Goal: Transaction & Acquisition: Purchase product/service

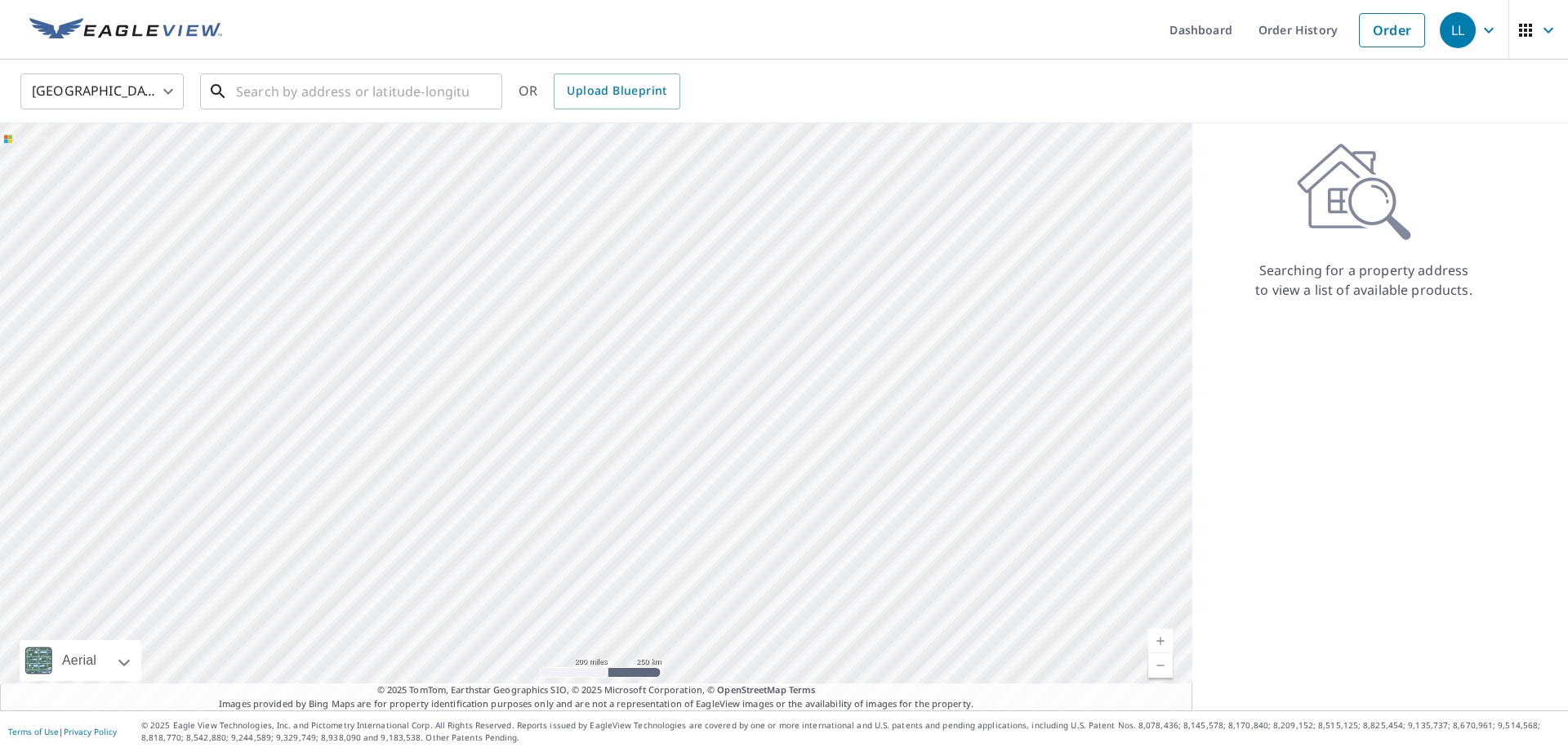
click at [283, 102] on input "text" at bounding box center [352, 91] width 233 height 46
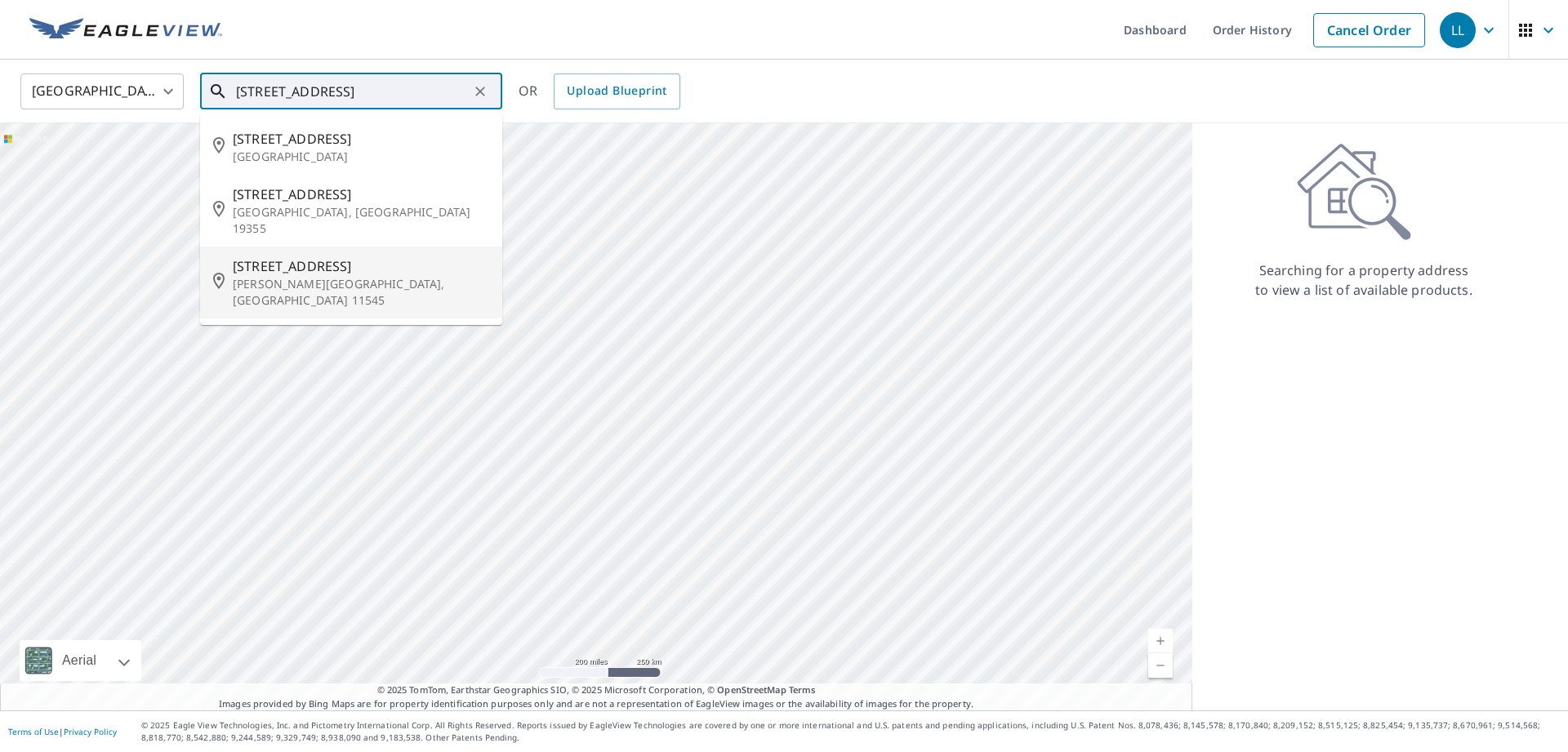
click at [244, 257] on span "[STREET_ADDRESS]" at bounding box center [361, 266] width 257 height 19
type input "[STREET_ADDRESS][PERSON_NAME]"
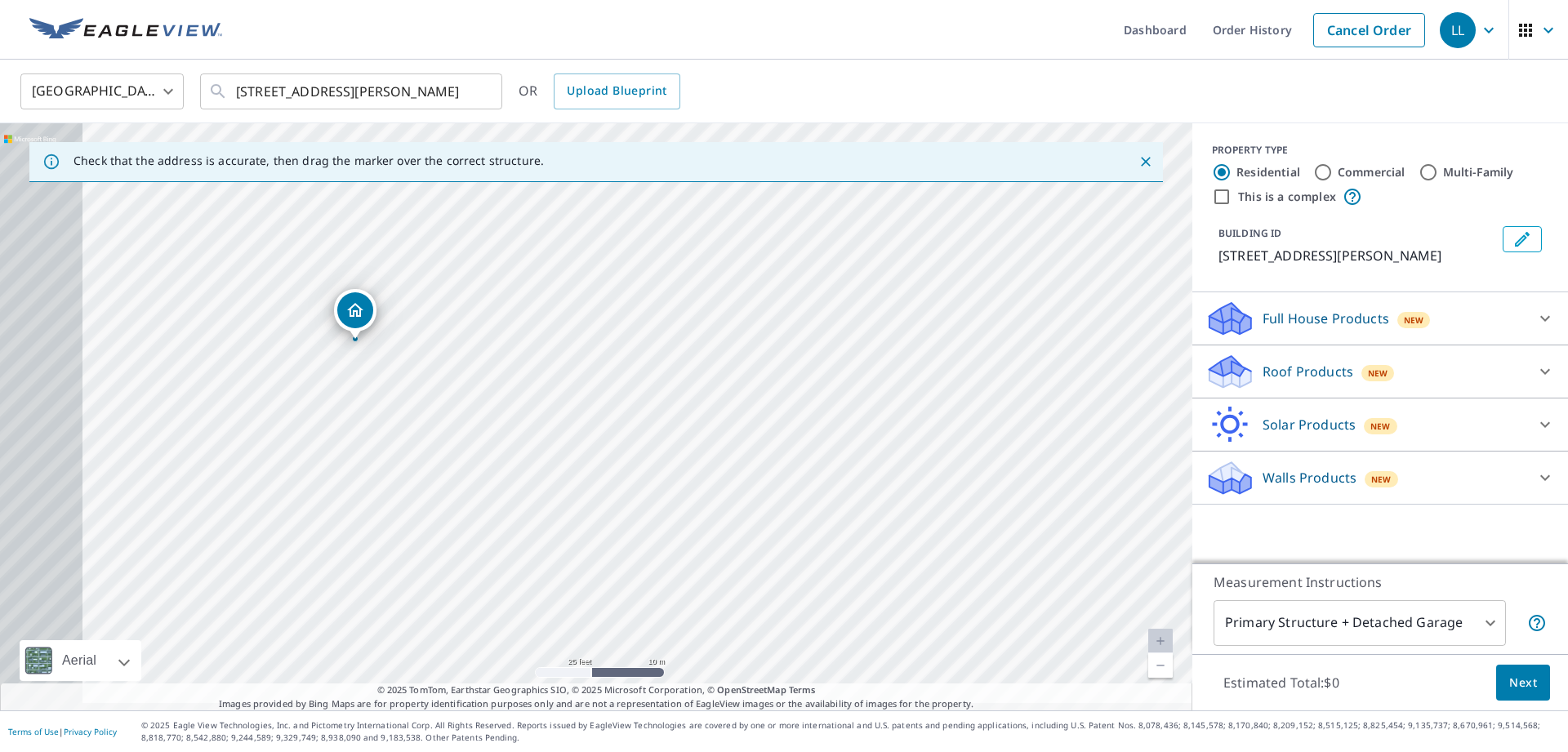
drag, startPoint x: 310, startPoint y: 412, endPoint x: 696, endPoint y: 391, distance: 386.6
click at [696, 391] on div "[STREET_ADDRESS][PERSON_NAME]" at bounding box center [596, 417] width 1192 height 587
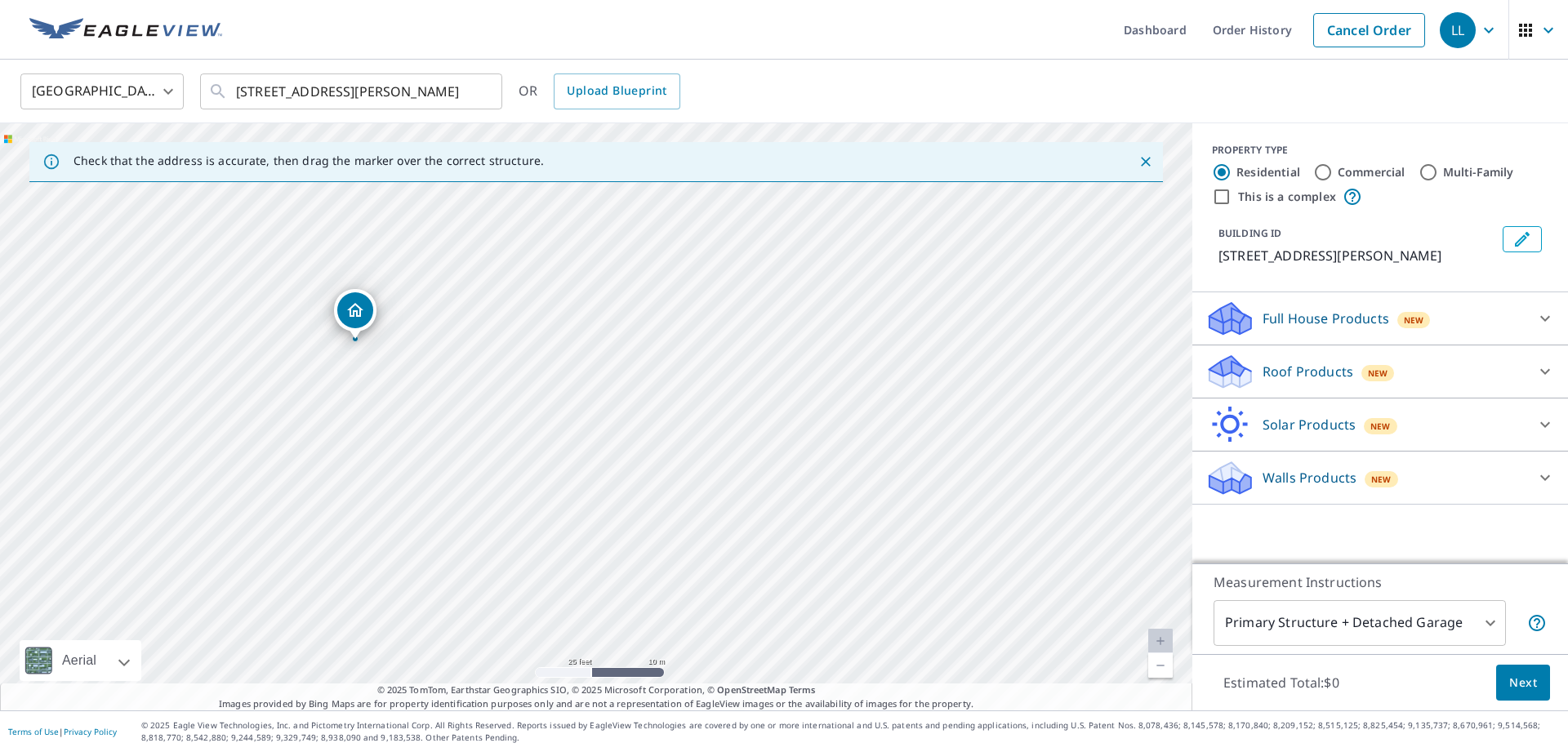
click at [1385, 374] on div "New" at bounding box center [1378, 373] width 33 height 17
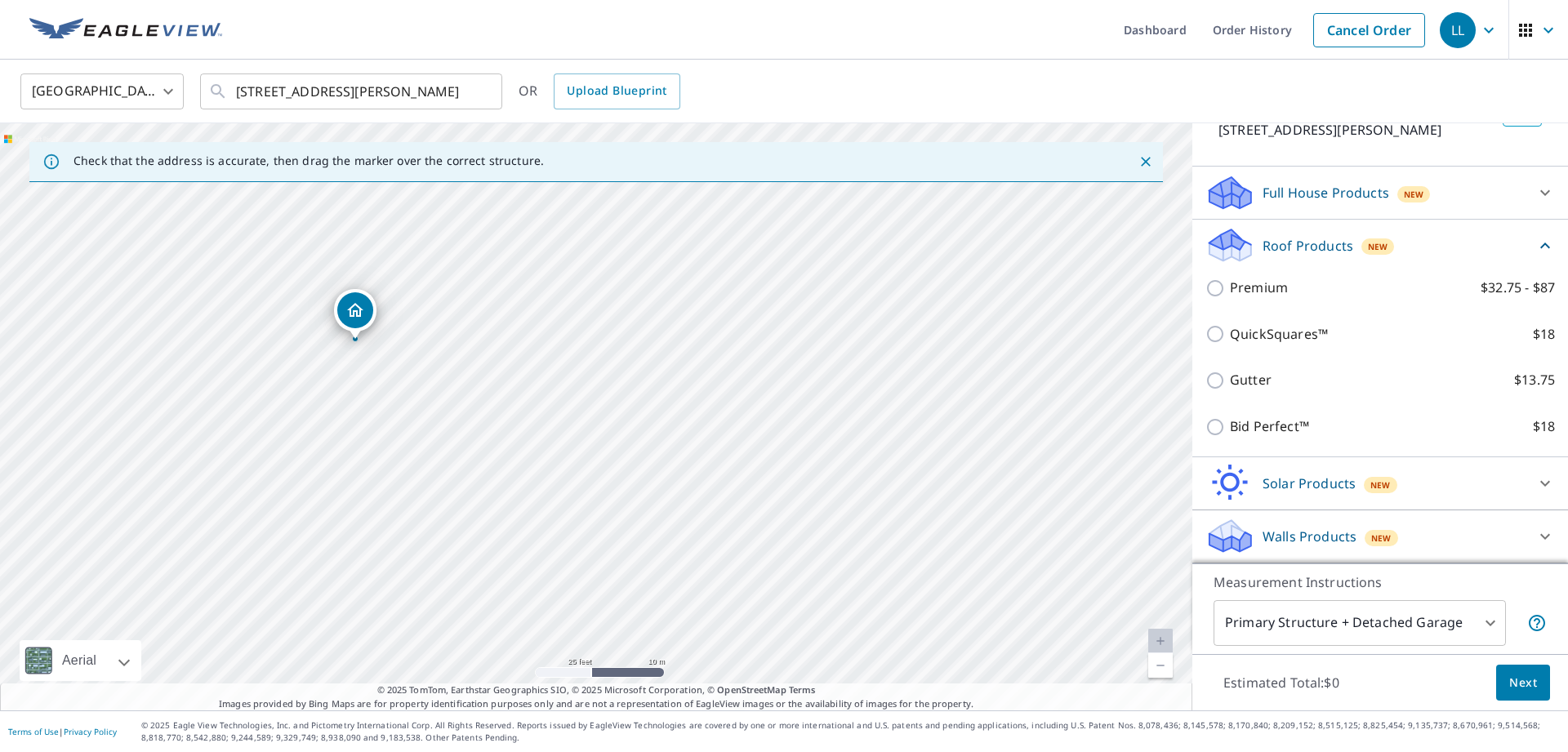
scroll to position [127, 0]
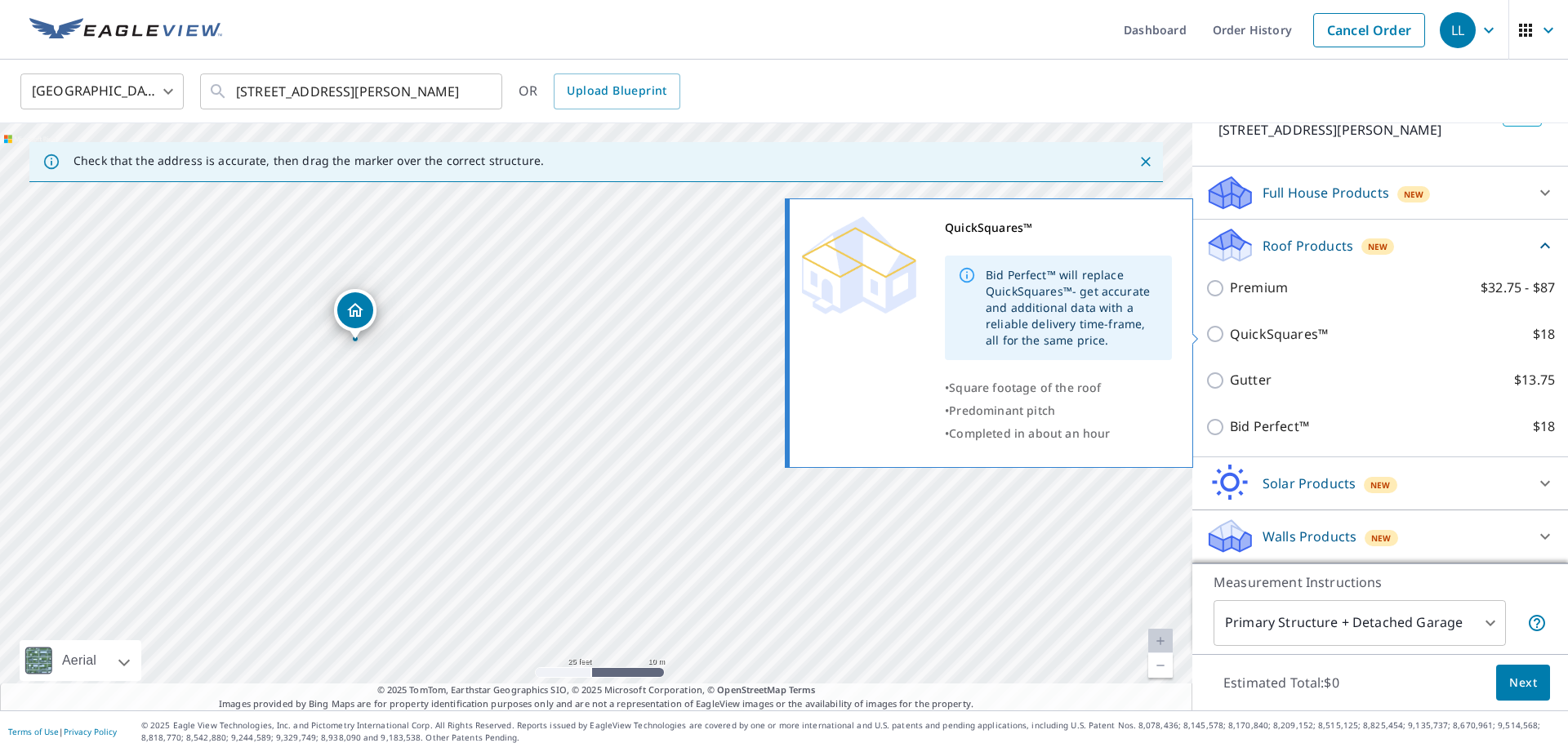
click at [1216, 333] on input "QuickSquares™ $18" at bounding box center [1218, 334] width 25 height 19
checkbox input "true"
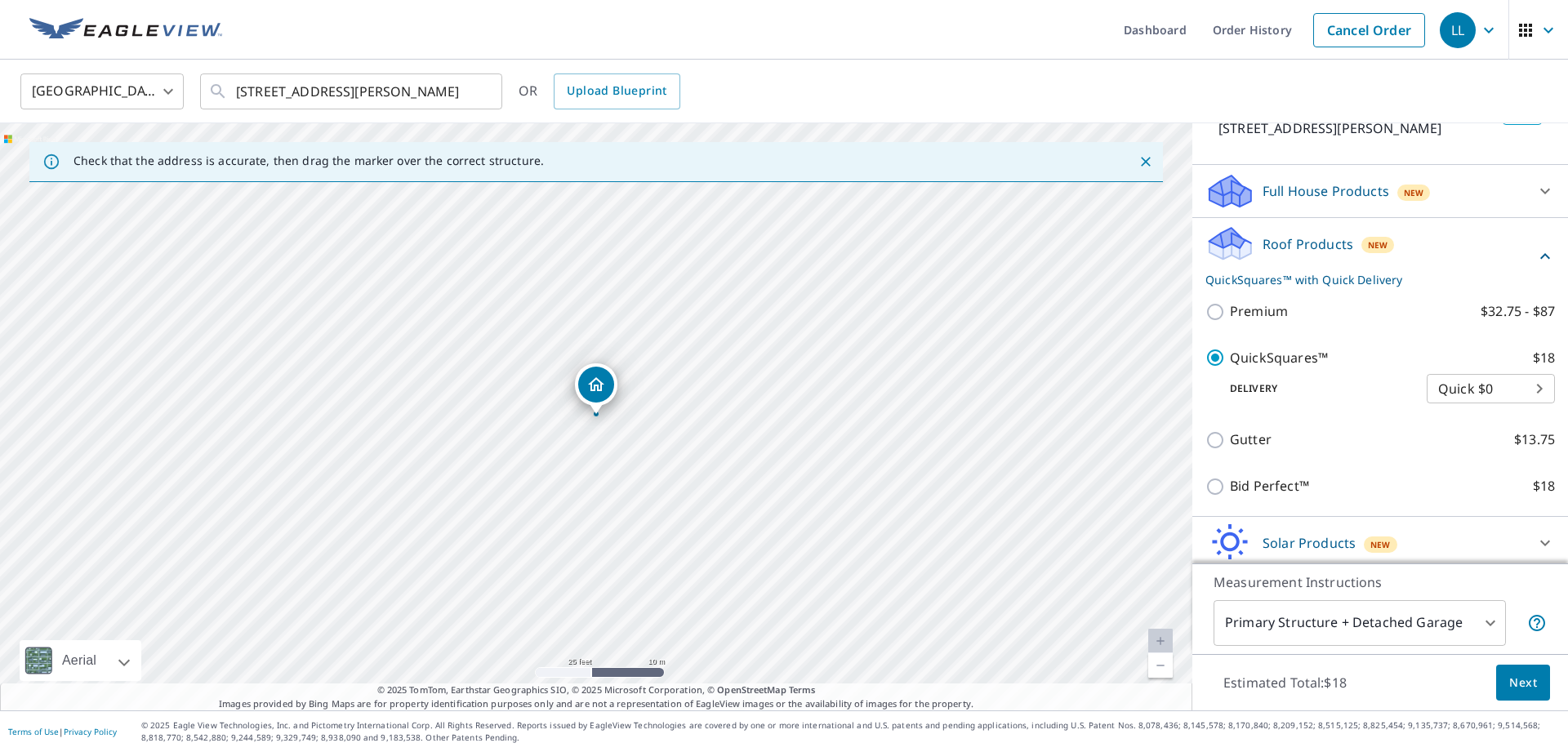
click at [1510, 393] on body "LL LL Dashboard Order History Cancel Order LL [GEOGRAPHIC_DATA] [GEOGRAPHIC_DAT…" at bounding box center [784, 376] width 1568 height 752
click at [1423, 446] on div at bounding box center [784, 376] width 1568 height 752
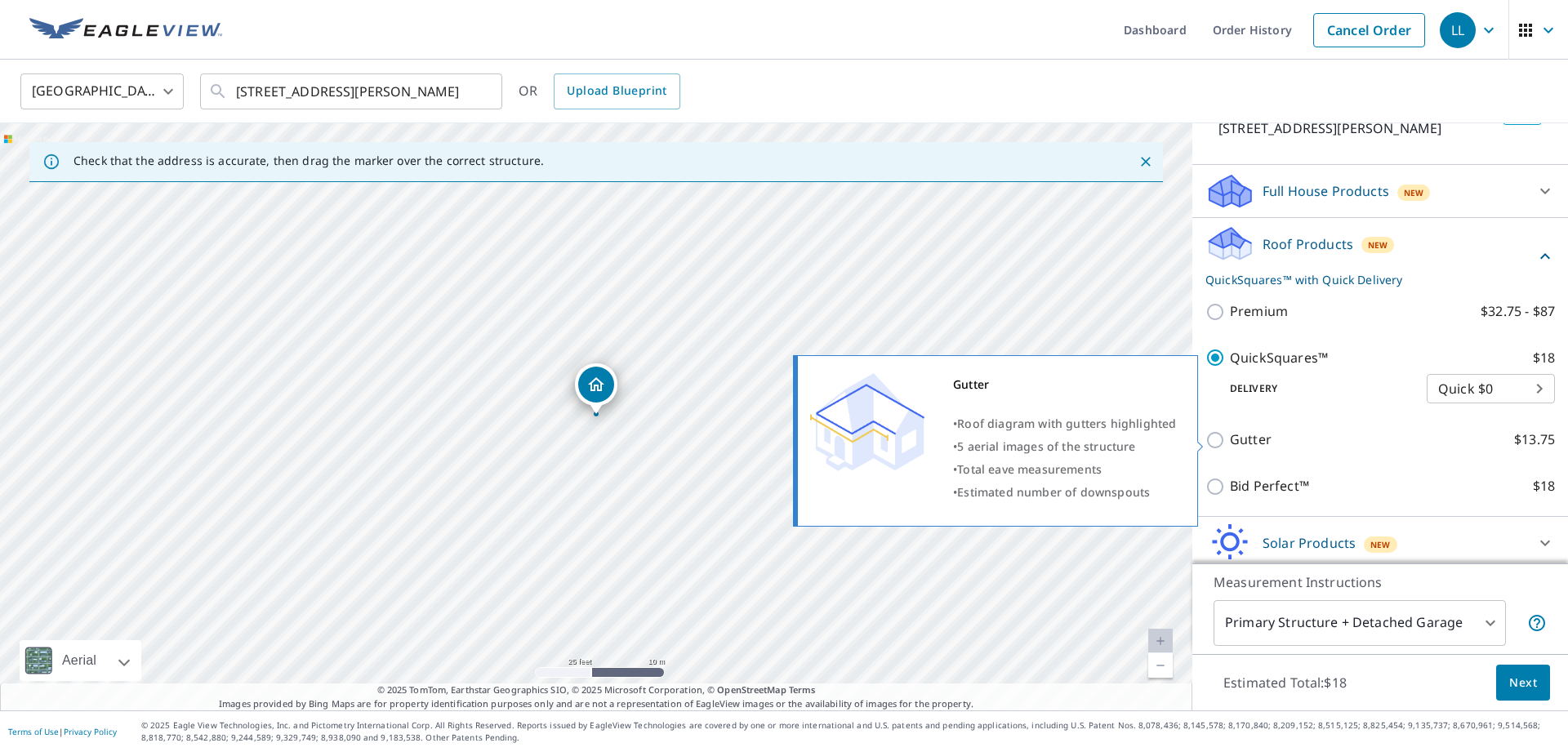
click at [1421, 449] on label "Gutter $13.75" at bounding box center [1392, 439] width 325 height 20
click at [1230, 449] on input "Gutter $13.75" at bounding box center [1218, 439] width 25 height 19
checkbox input "true"
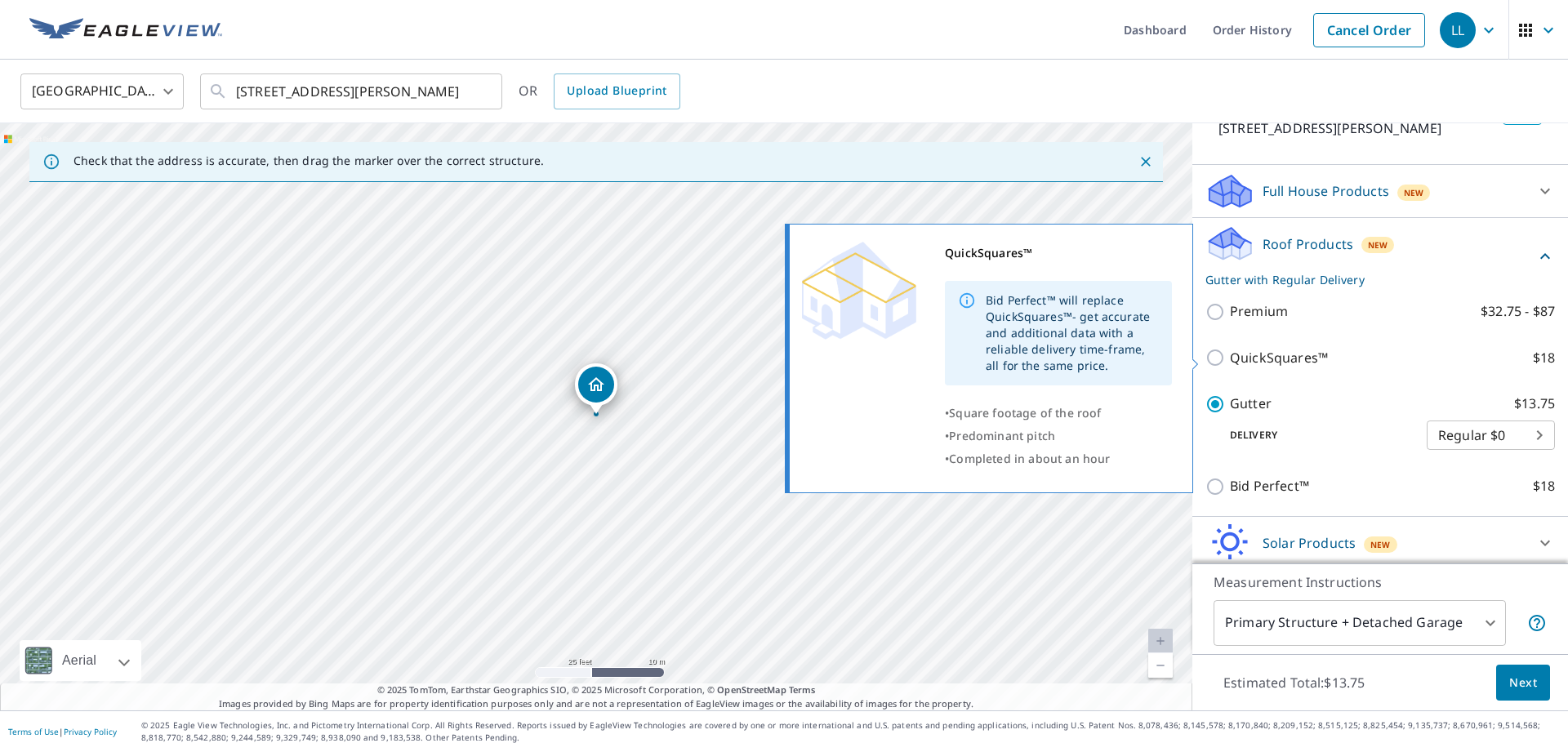
click at [1204, 357] on div "QuickSquares™ Bid Perfect™ will replace QuickSquares™- get accurate and additio…" at bounding box center [996, 358] width 418 height 279
click at [1214, 357] on input "QuickSquares™ $18" at bounding box center [1218, 357] width 25 height 19
checkbox input "true"
checkbox input "false"
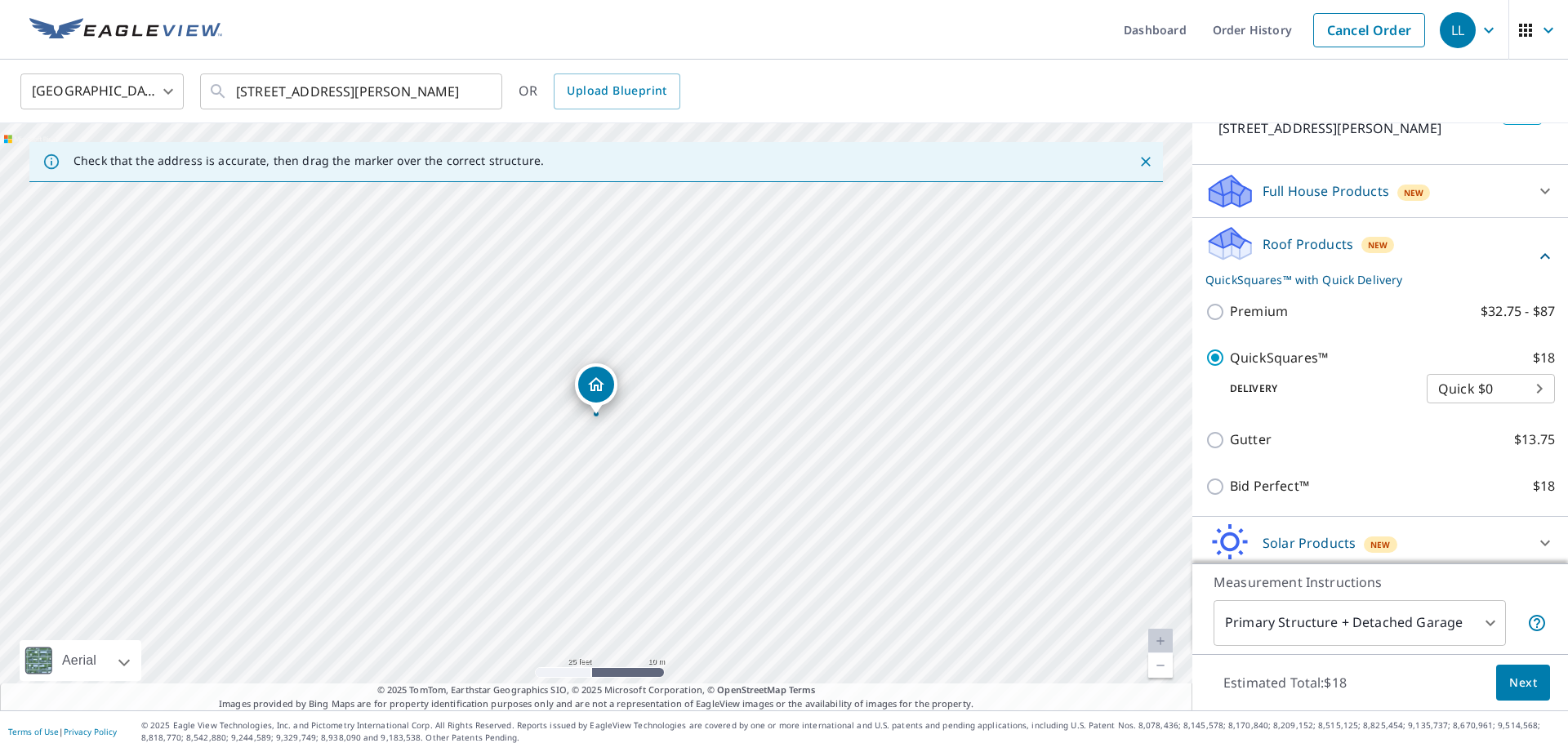
click at [1490, 621] on body "LL LL Dashboard Order History Cancel Order LL [GEOGRAPHIC_DATA] [GEOGRAPHIC_DAT…" at bounding box center [784, 376] width 1568 height 752
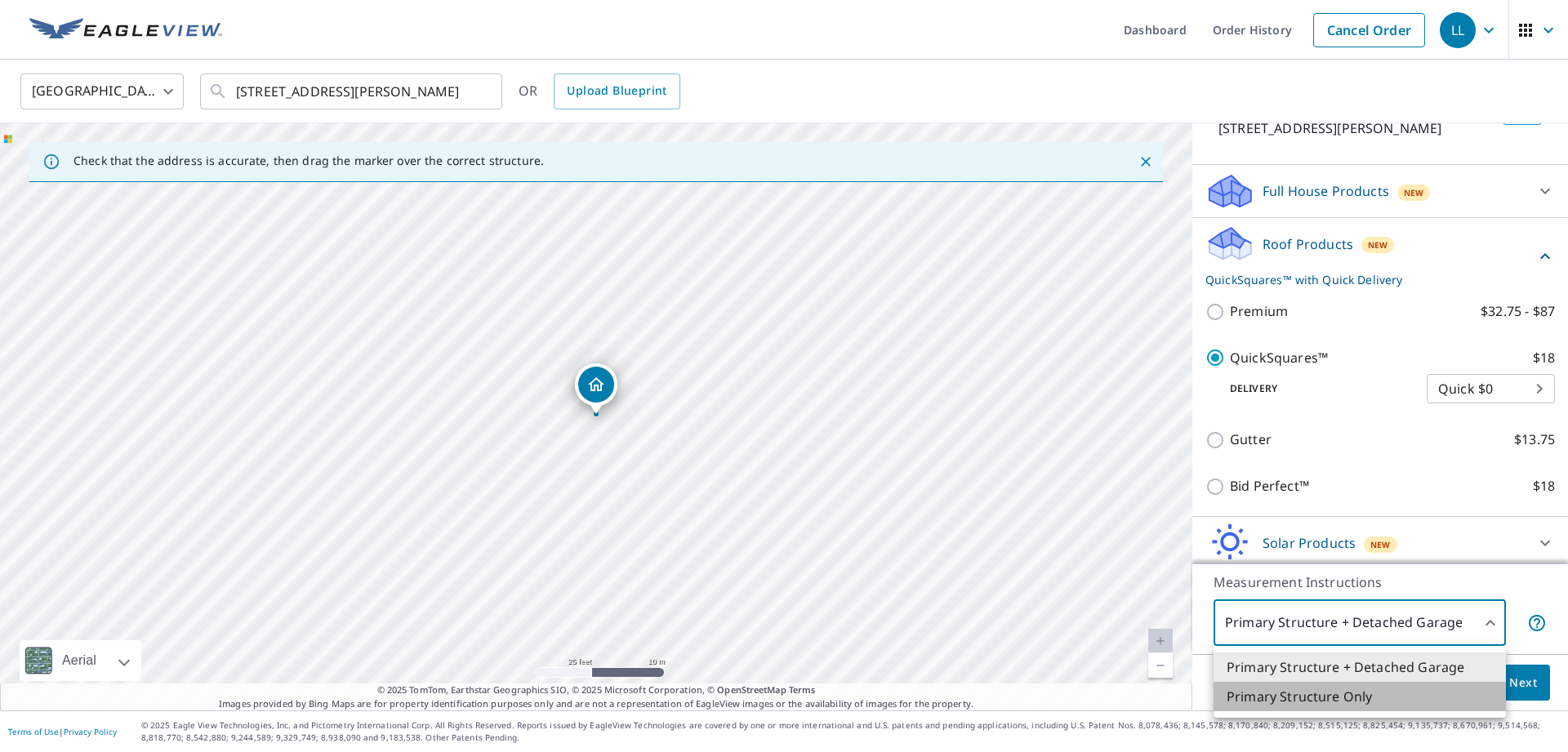
click at [1460, 692] on li "Primary Structure Only" at bounding box center [1360, 696] width 293 height 30
type input "2"
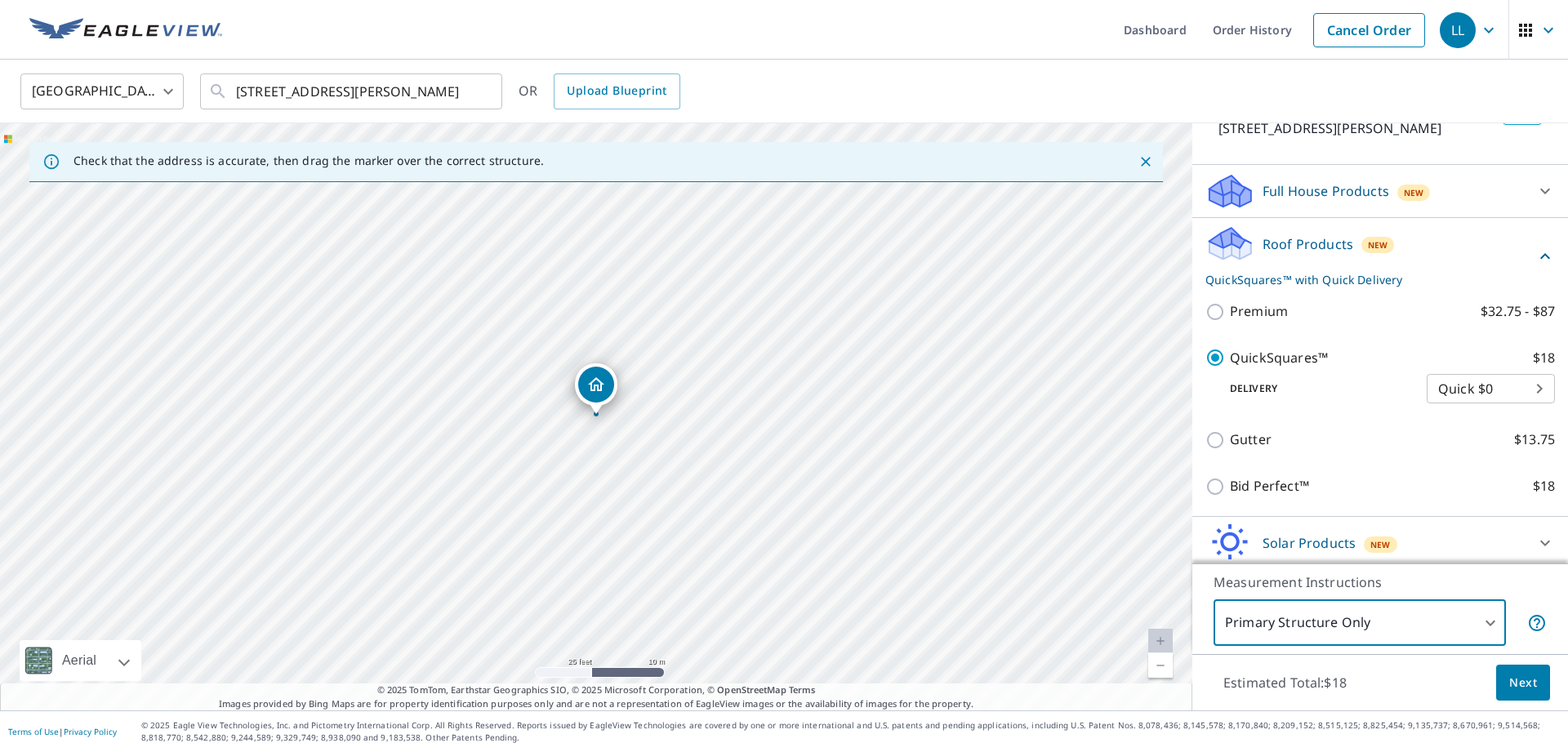
click at [1528, 687] on span "Next" at bounding box center [1523, 682] width 28 height 20
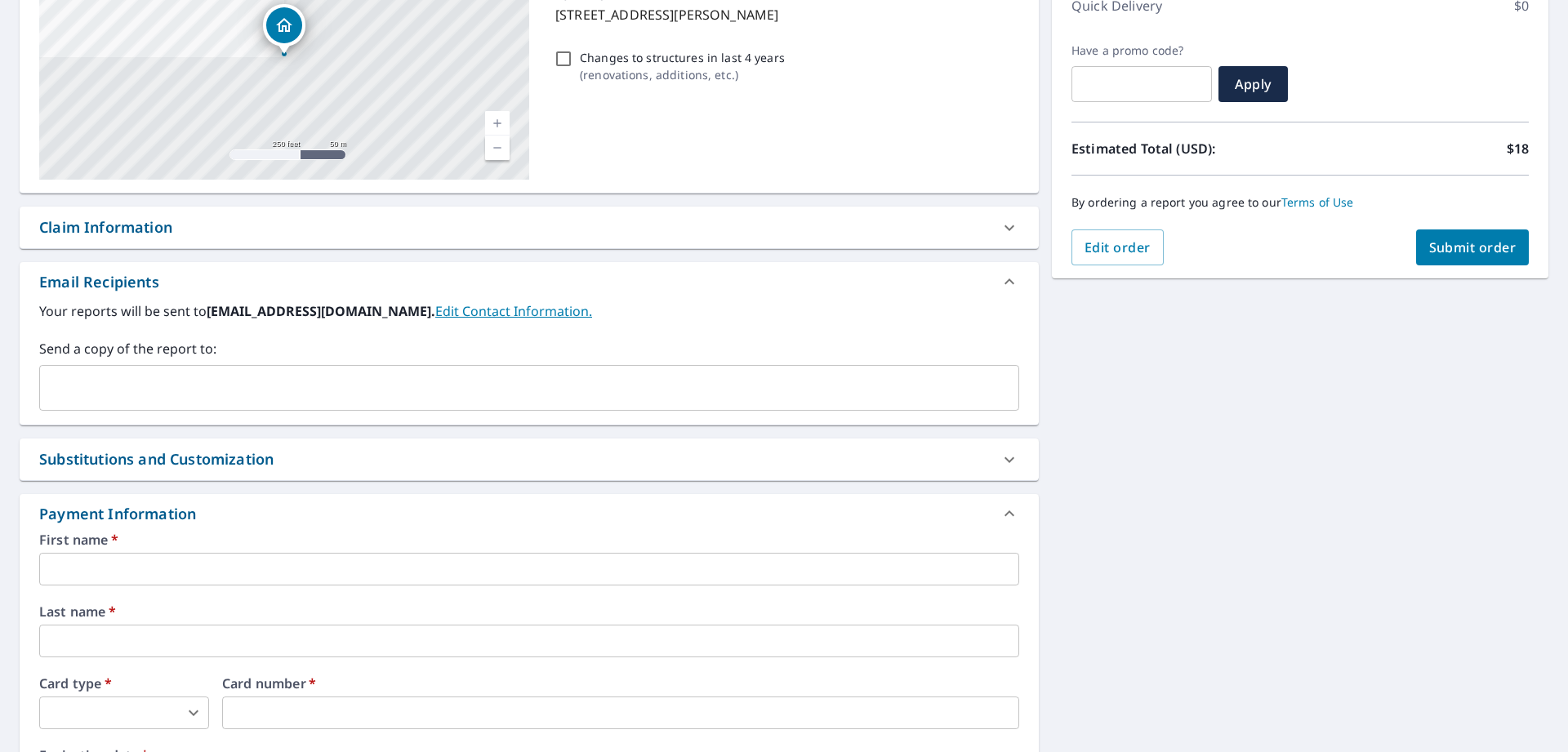
scroll to position [431, 0]
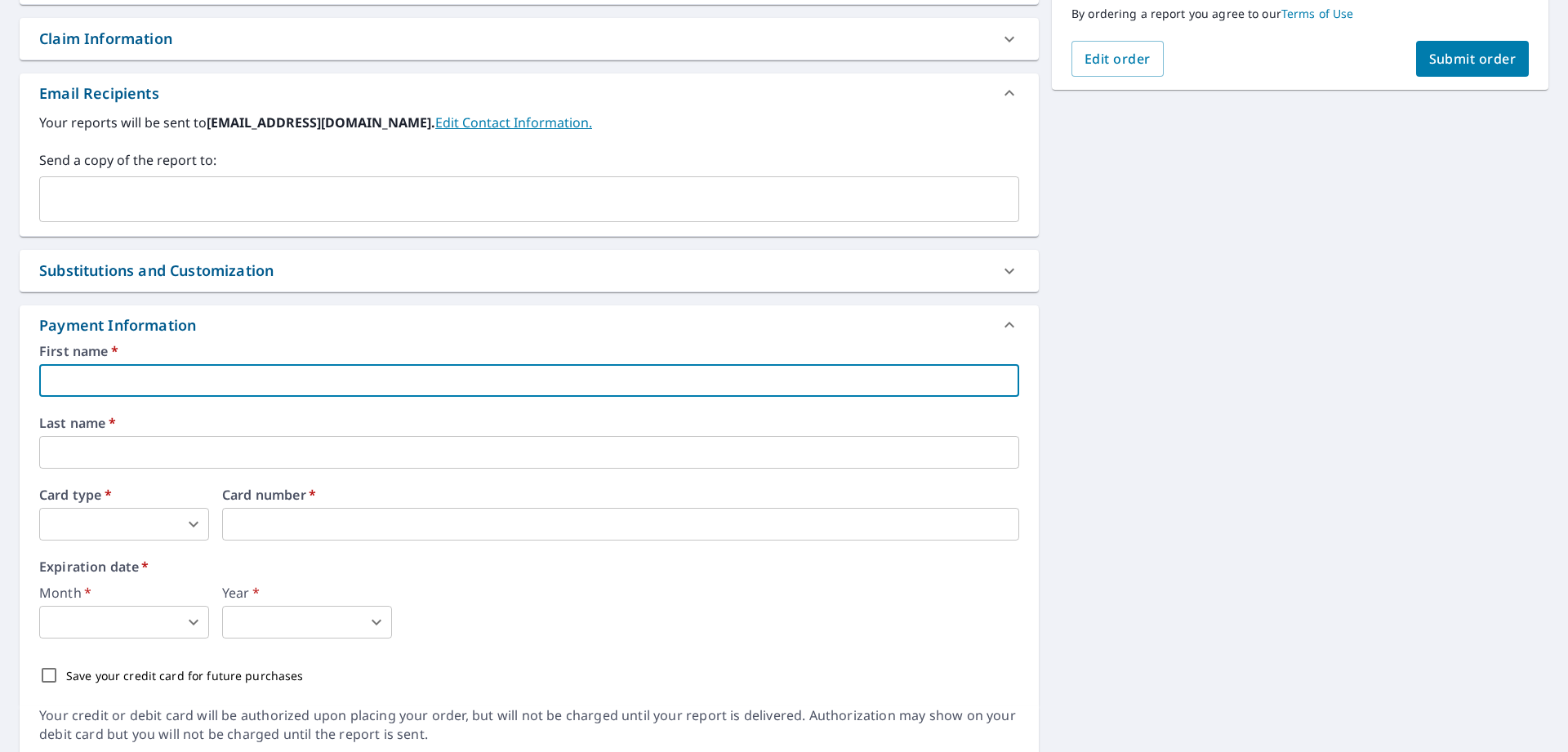
click at [161, 372] on input "text" at bounding box center [529, 380] width 980 height 32
type input "[PERSON_NAME]"
click at [144, 448] on input "text" at bounding box center [529, 452] width 980 height 32
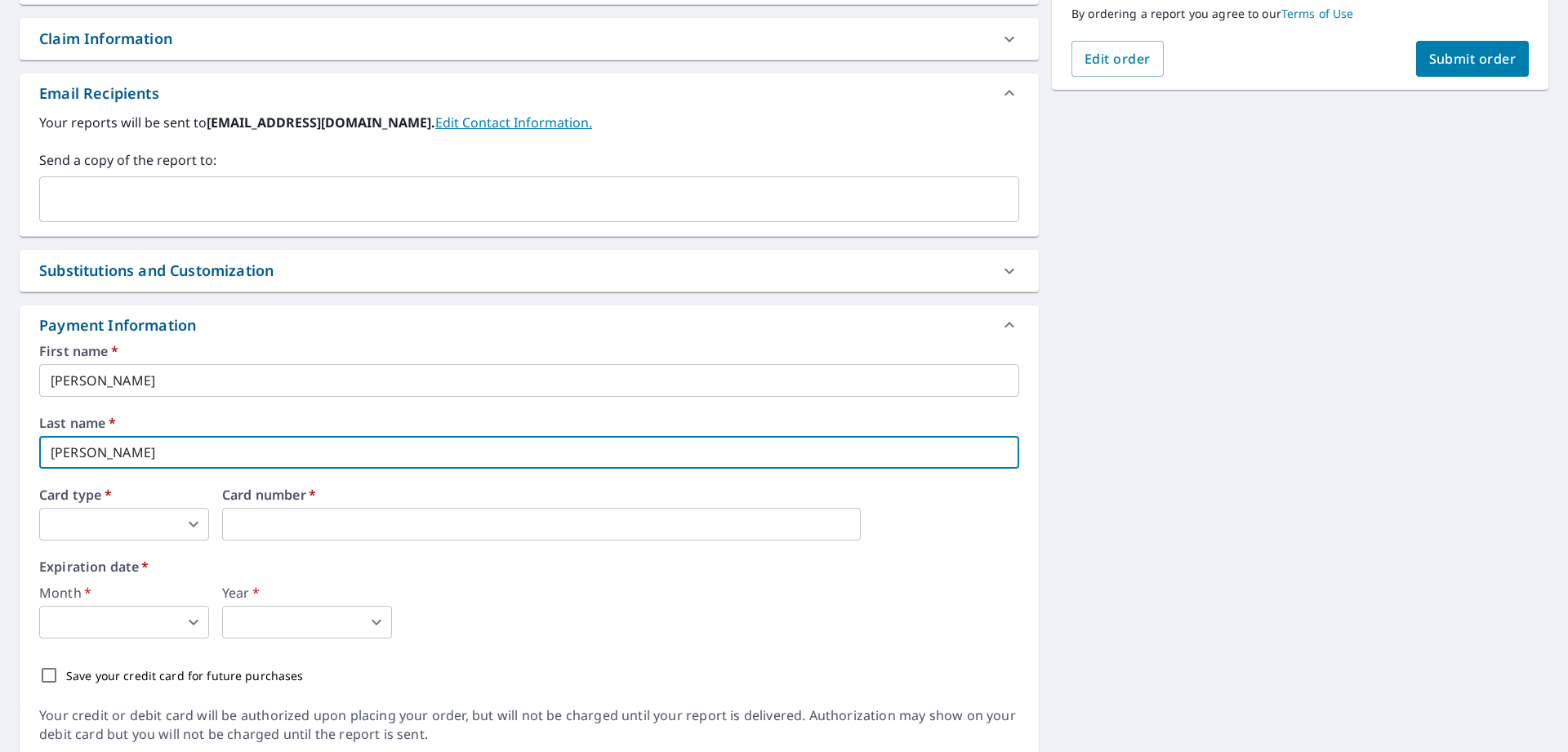
type input "[PERSON_NAME]"
click at [187, 525] on body "LL LL Dashboard Order History Cancel Order LL Dashboard / Finalize Order Finali…" at bounding box center [784, 376] width 1568 height 752
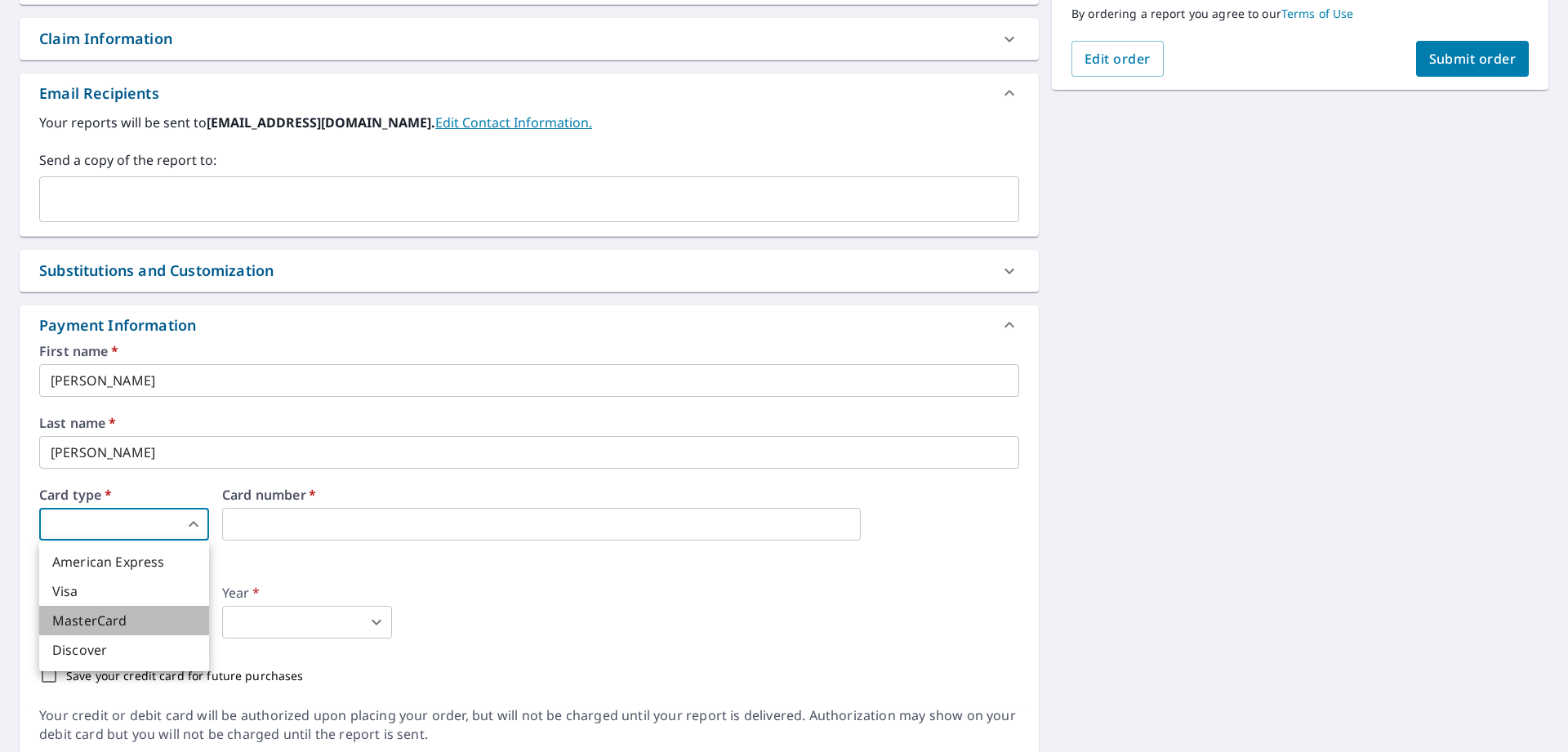
click at [144, 617] on li "MasterCard" at bounding box center [124, 621] width 170 height 30
type input "3"
click at [142, 622] on body "LL LL Dashboard Order History Cancel Order LL Dashboard / Finalize Order Finali…" at bounding box center [784, 376] width 1568 height 752
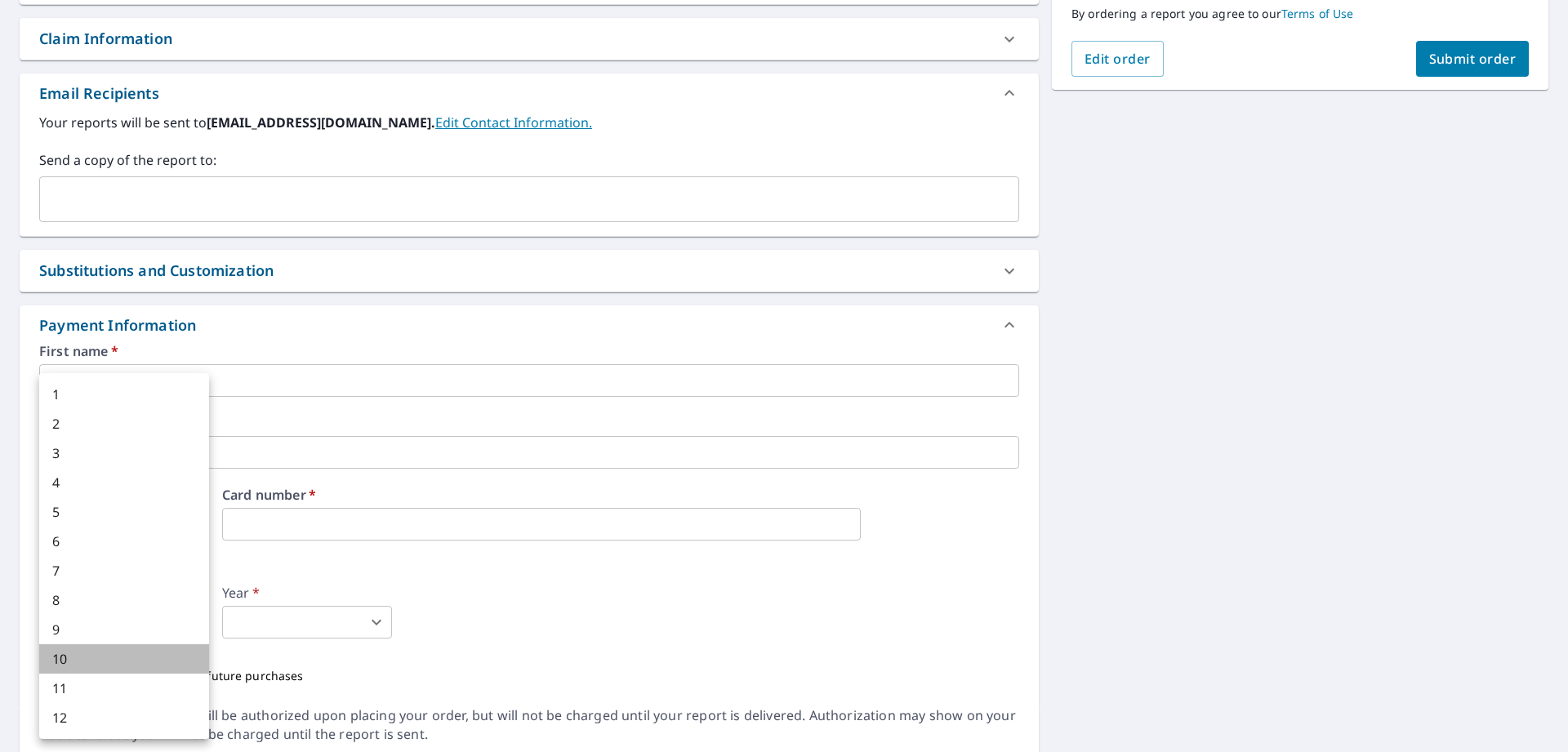
click at [127, 652] on li "10" at bounding box center [124, 659] width 170 height 30
type input "10"
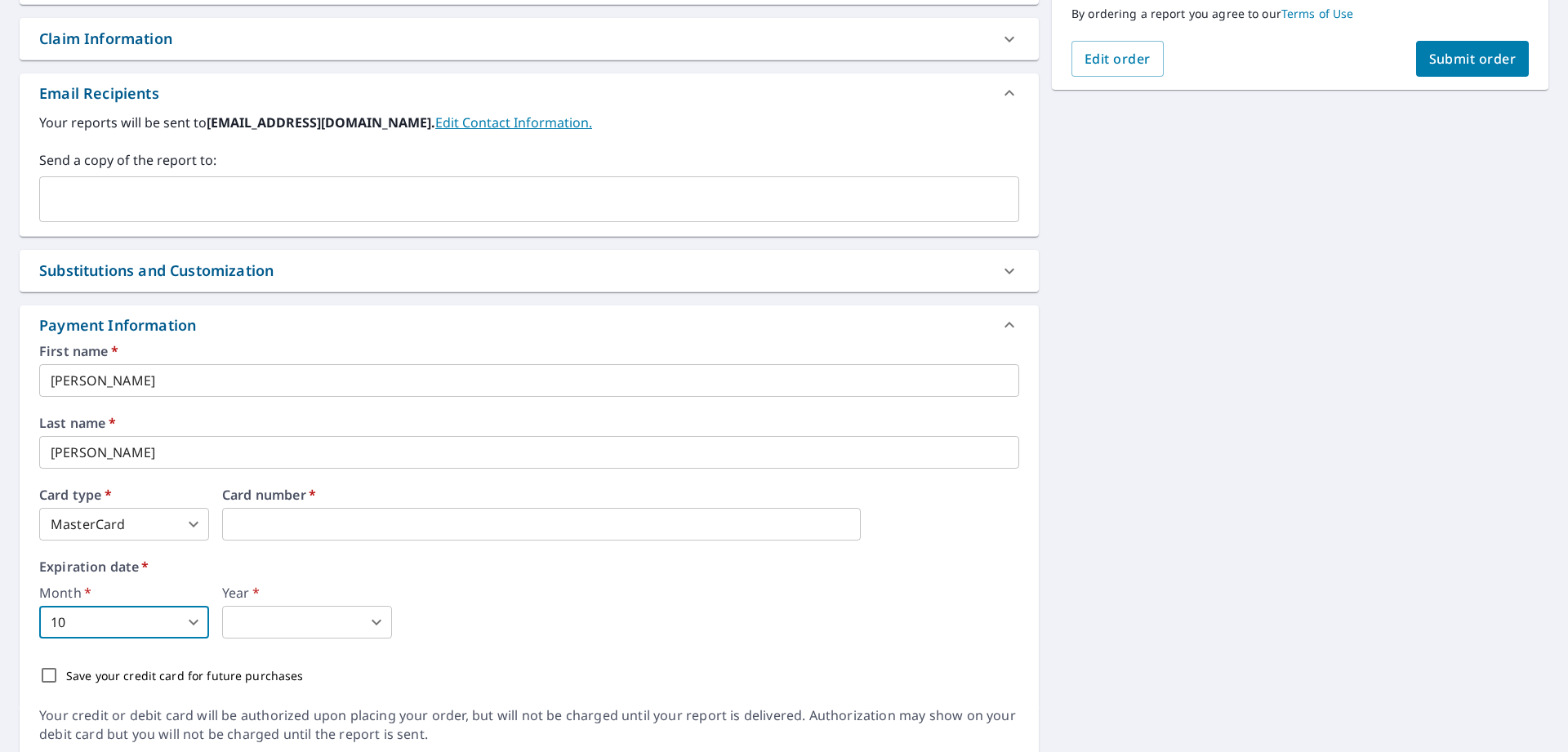
click at [230, 622] on body "LL LL Dashboard Order History Cancel Order LL Dashboard / Finalize Order Finali…" at bounding box center [784, 376] width 1568 height 752
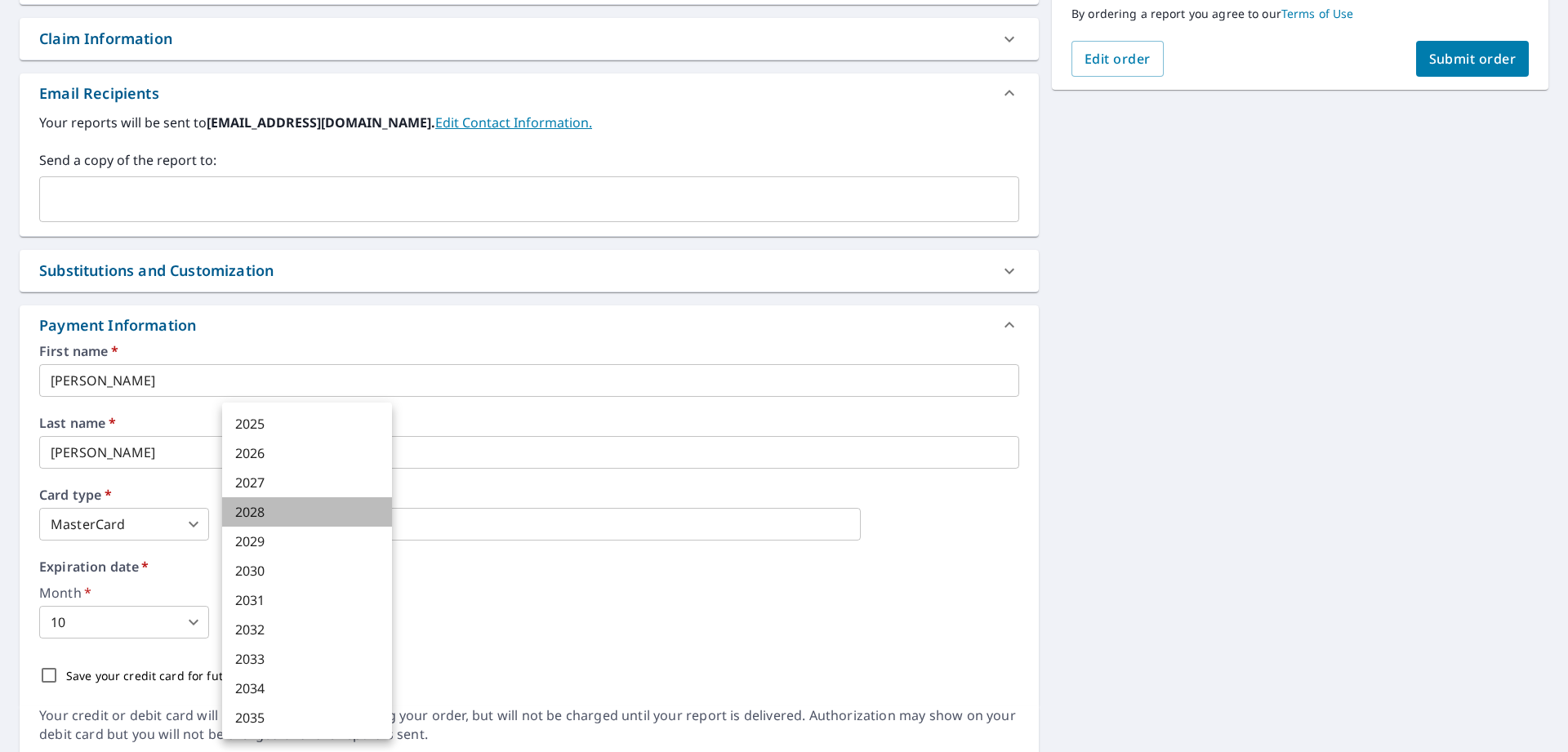
click at [255, 513] on li "2028" at bounding box center [307, 512] width 170 height 30
type input "2028"
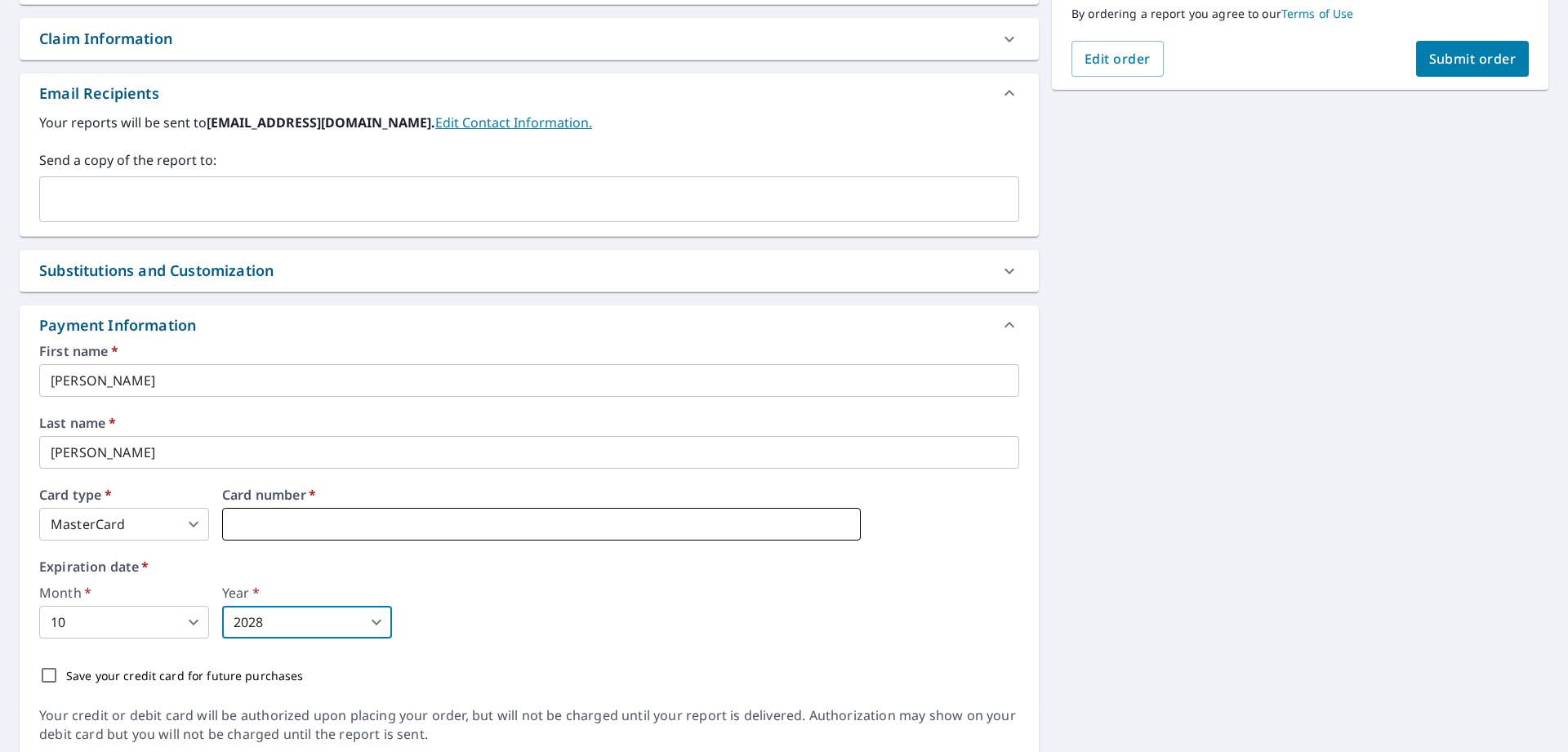
click at [246, 513] on iframe at bounding box center [541, 524] width 639 height 32
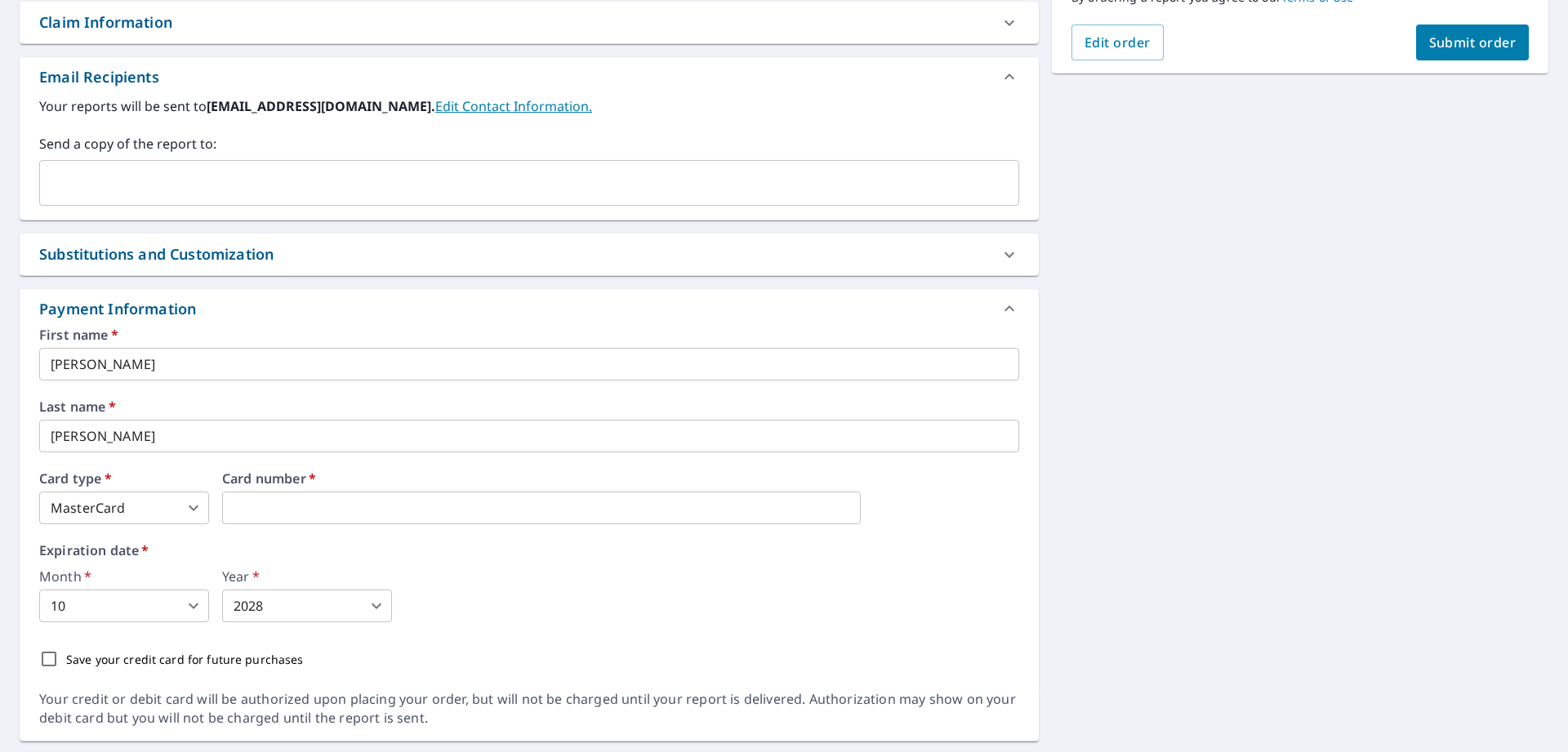
scroll to position [491, 0]
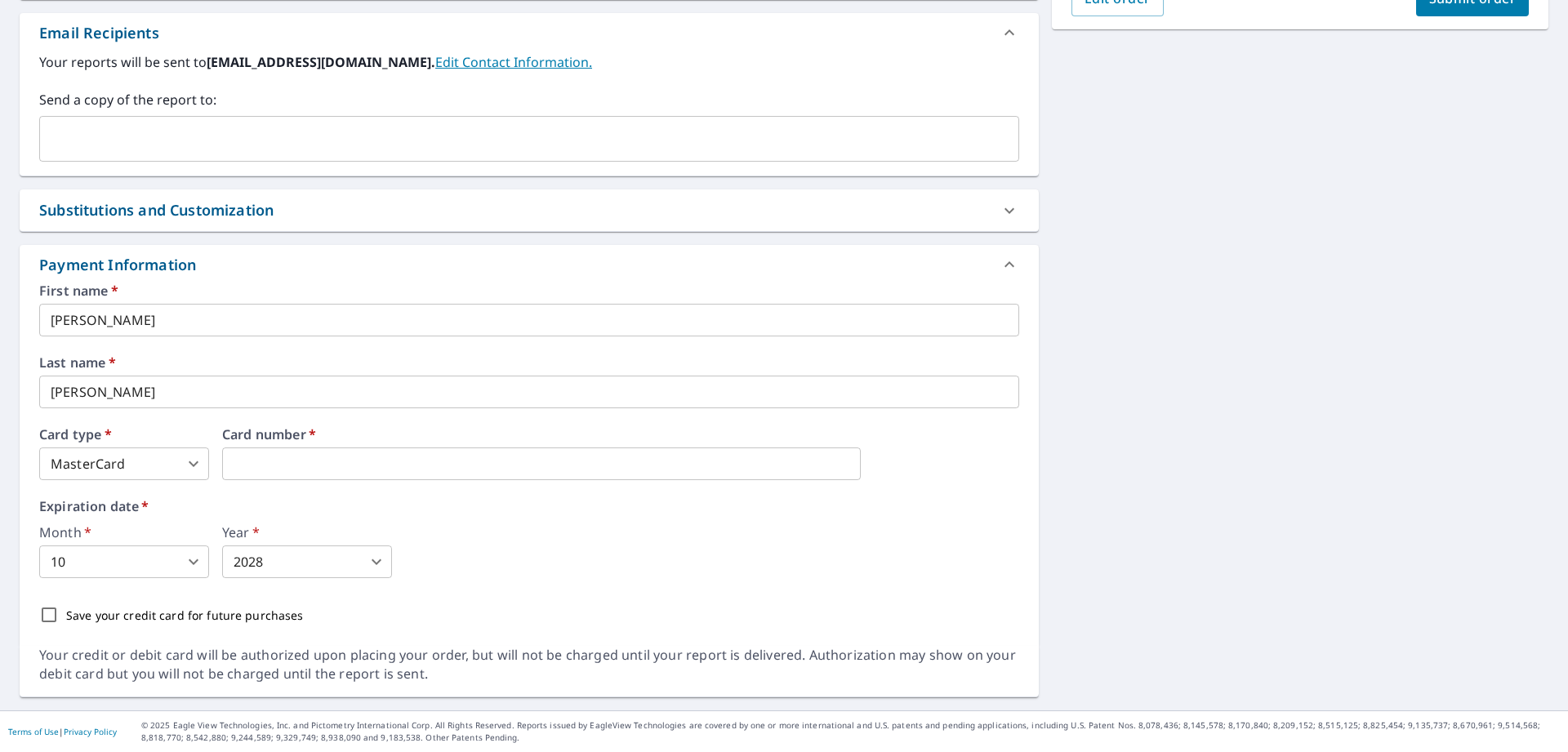
click at [183, 555] on body "LL LL Dashboard Order History Cancel Order LL Dashboard / Finalize Order Finali…" at bounding box center [784, 376] width 1568 height 752
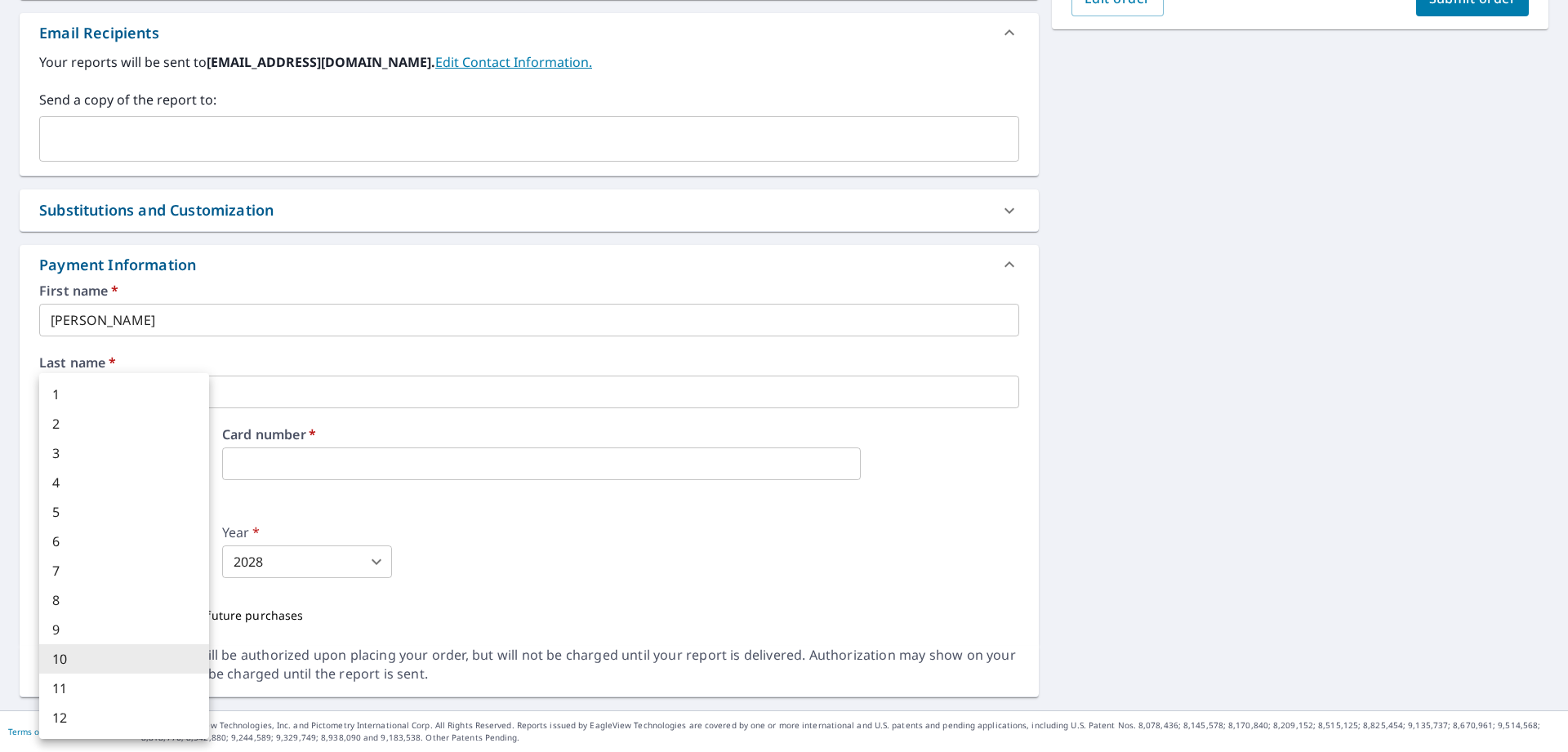
click at [112, 596] on li "8" at bounding box center [124, 600] width 170 height 30
type input "8"
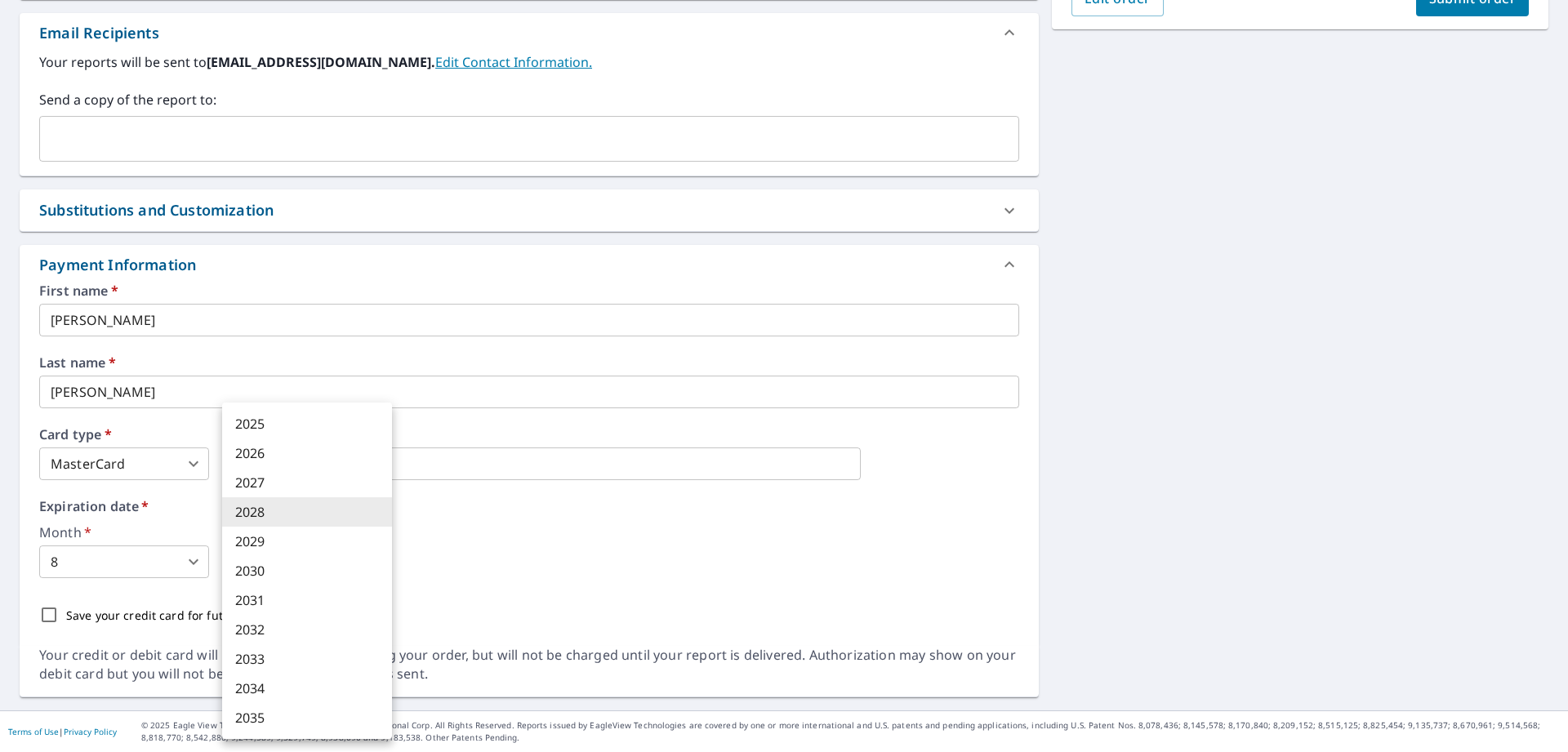
click at [303, 552] on body "LL LL Dashboard Order History Cancel Order LL Dashboard / Finalize Order Finali…" at bounding box center [784, 376] width 1568 height 752
click at [283, 543] on li "2029" at bounding box center [307, 541] width 170 height 30
type input "2029"
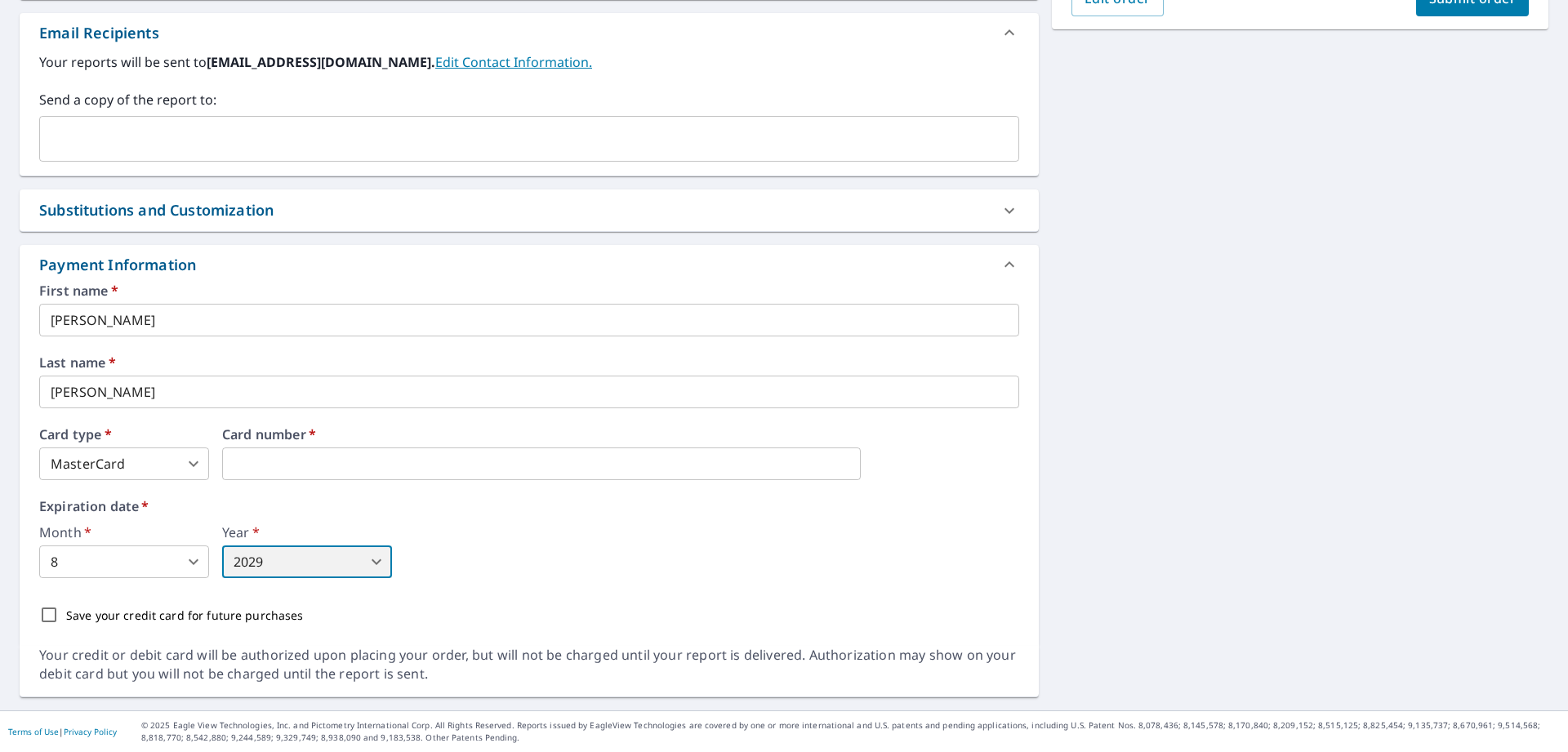
scroll to position [0, 0]
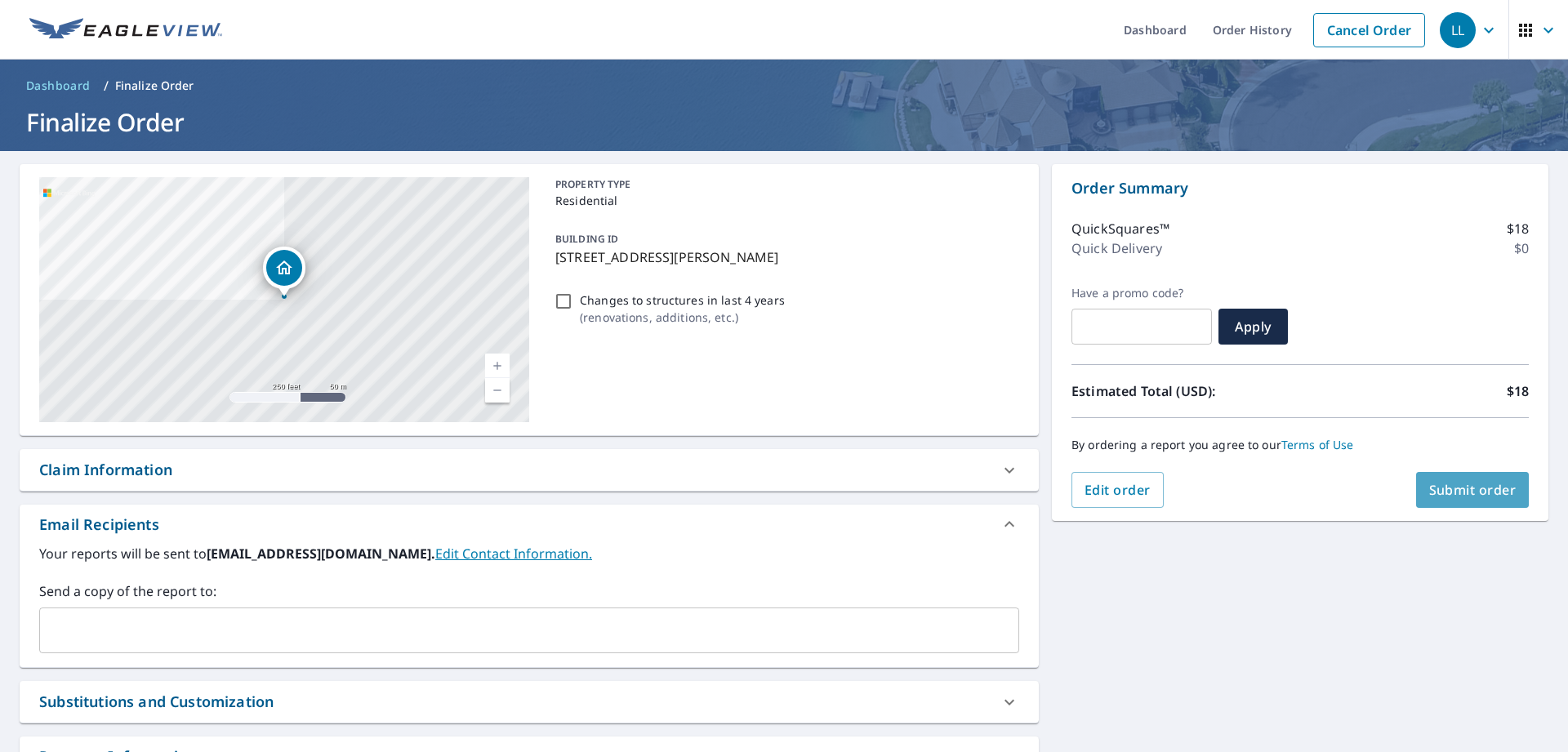
click at [1445, 497] on span "Submit order" at bounding box center [1473, 489] width 88 height 18
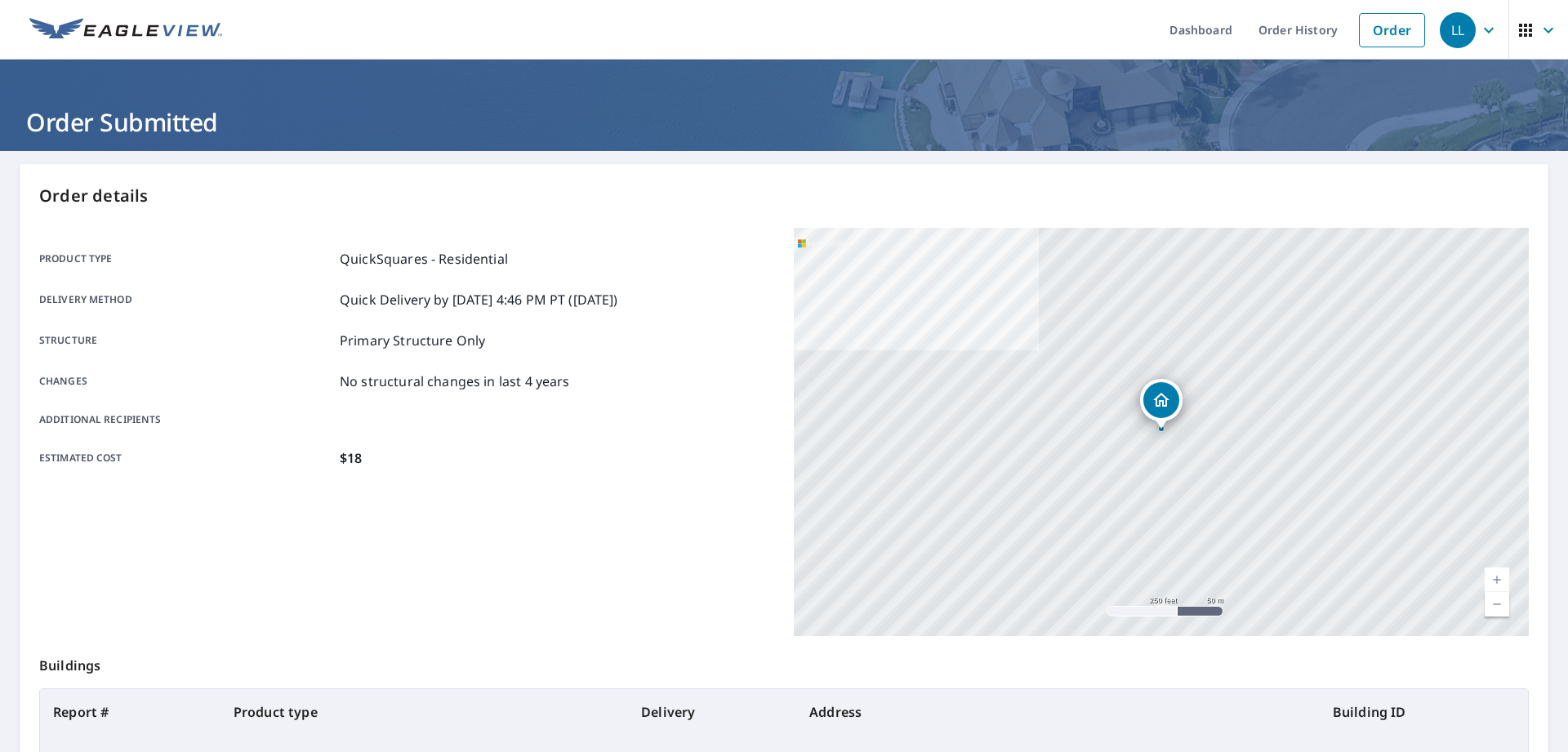
scroll to position [108, 0]
